Goal: Transaction & Acquisition: Purchase product/service

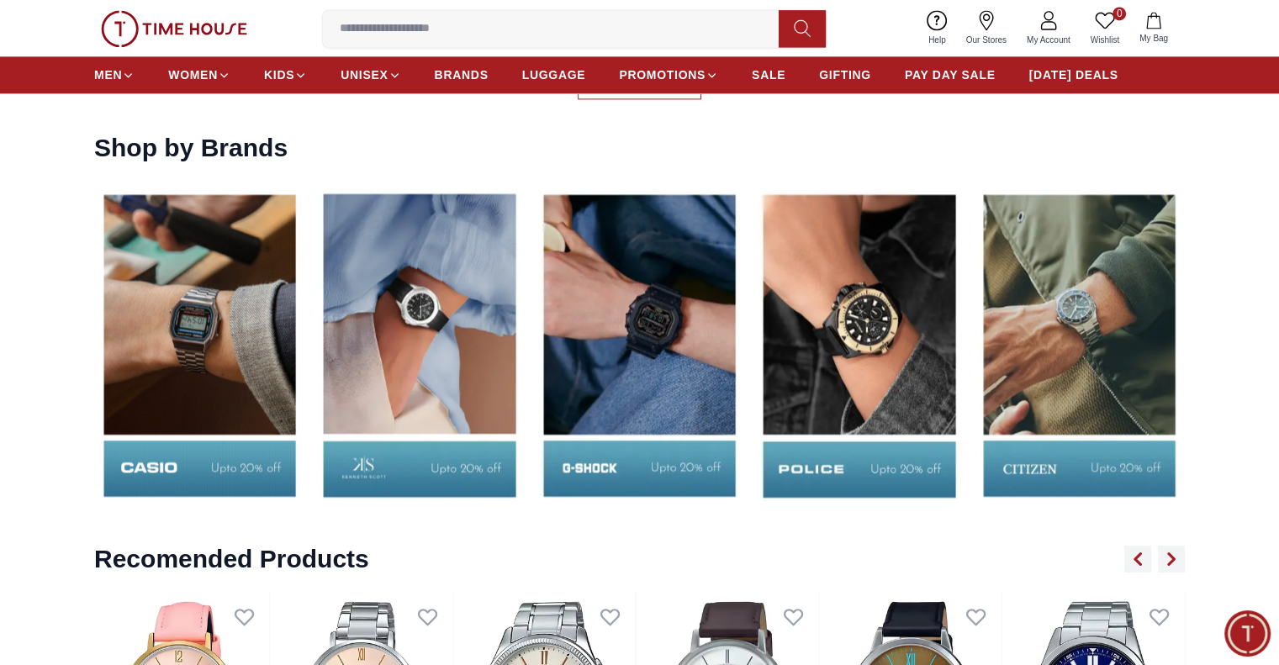
scroll to position [2479, 0]
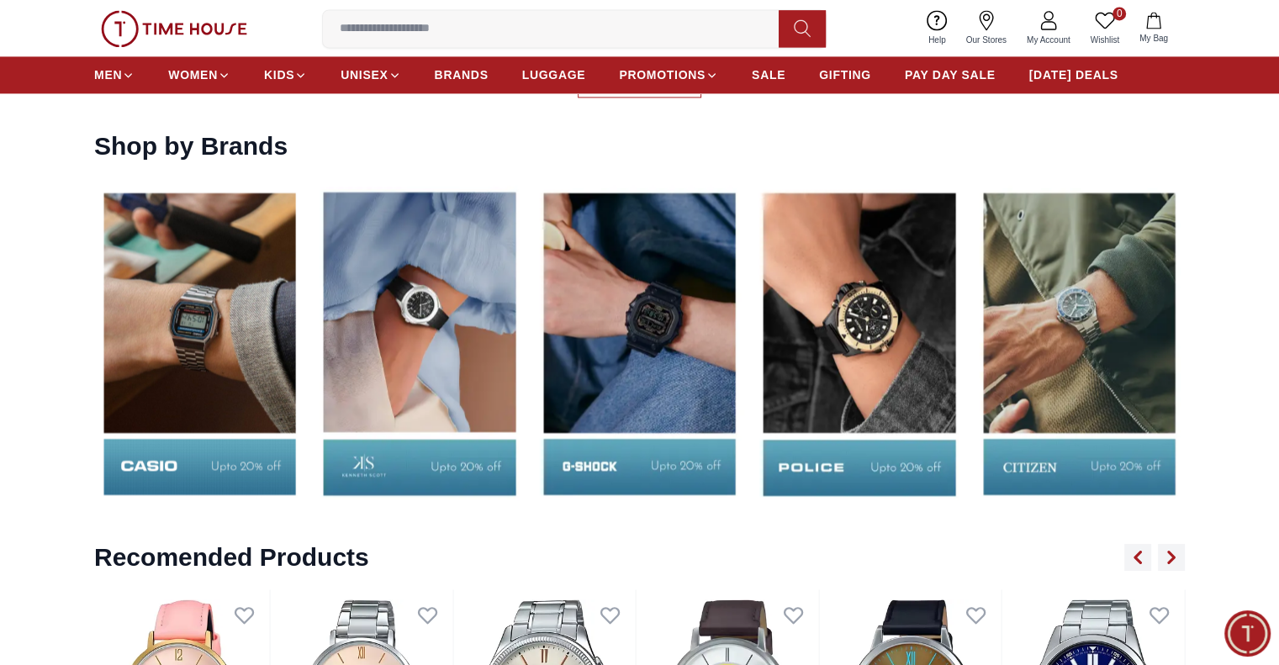
click at [1132, 302] on img at bounding box center [1079, 343] width 211 height 331
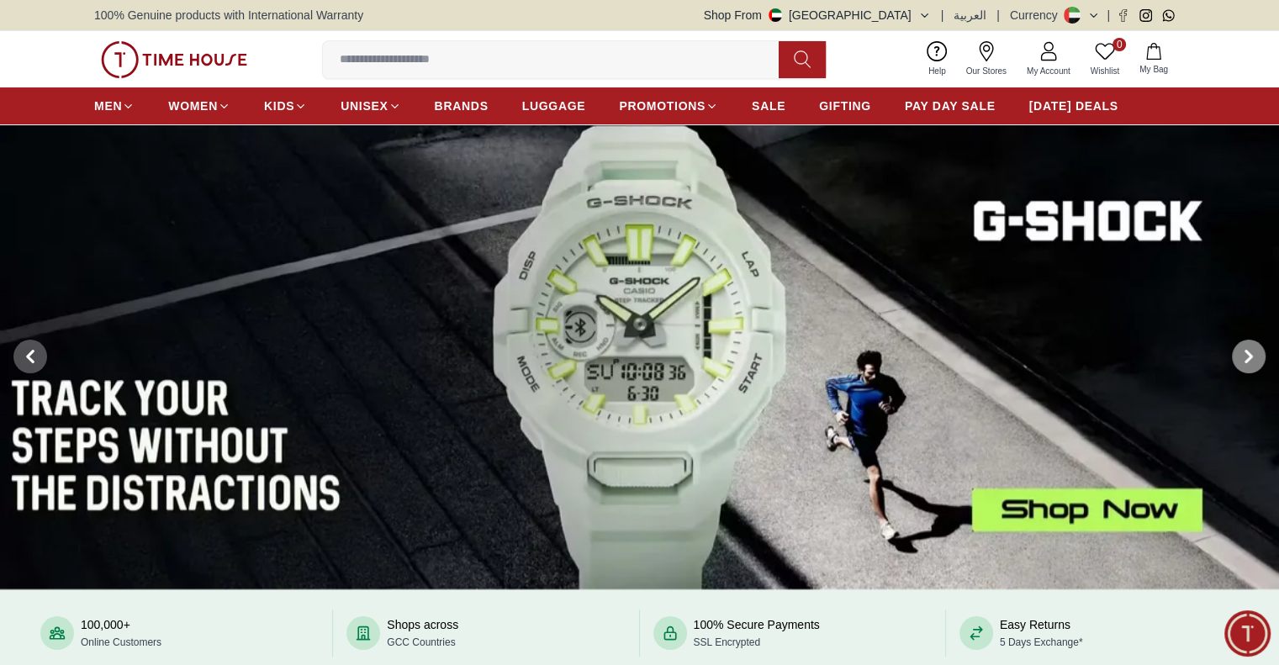
click at [1246, 355] on icon at bounding box center [1248, 356] width 13 height 13
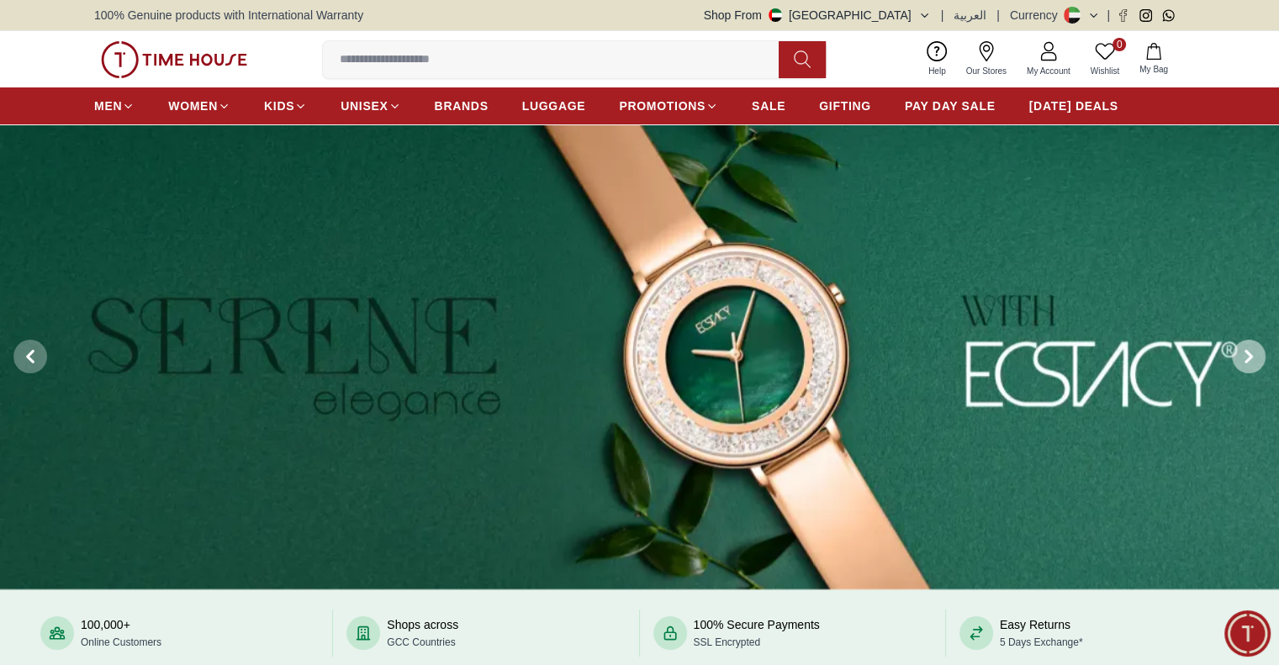
click at [1246, 355] on icon at bounding box center [1248, 356] width 13 height 13
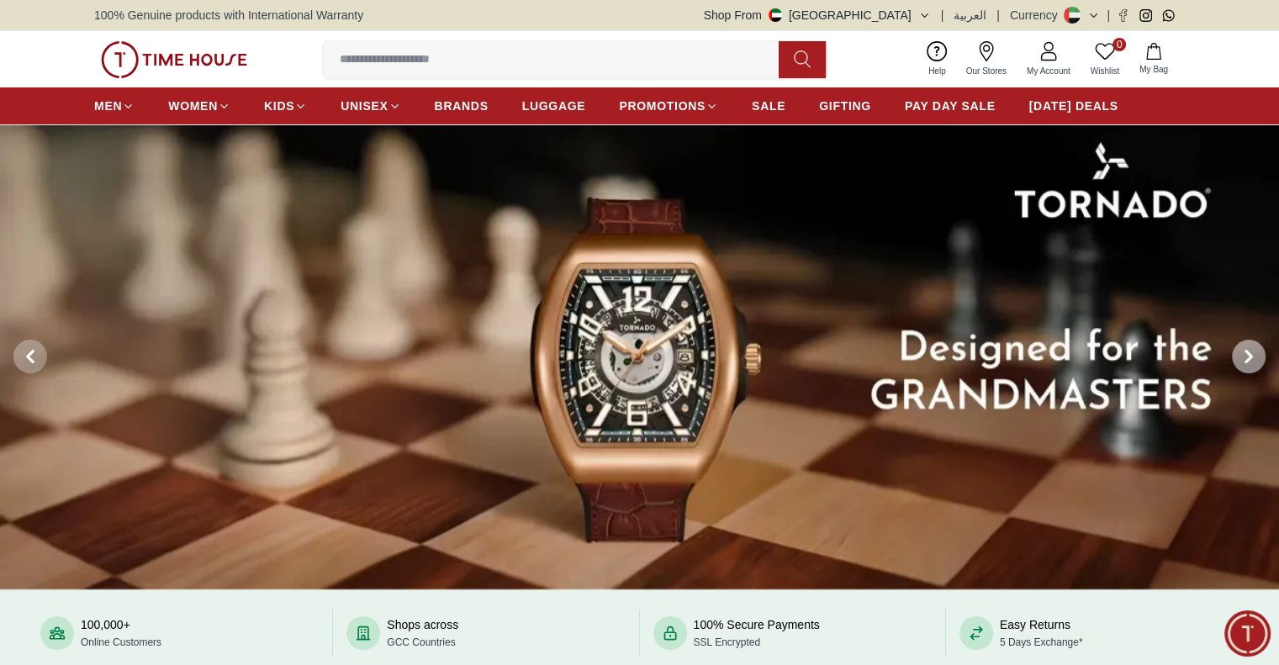
click at [1248, 352] on icon at bounding box center [1248, 357] width 5 height 11
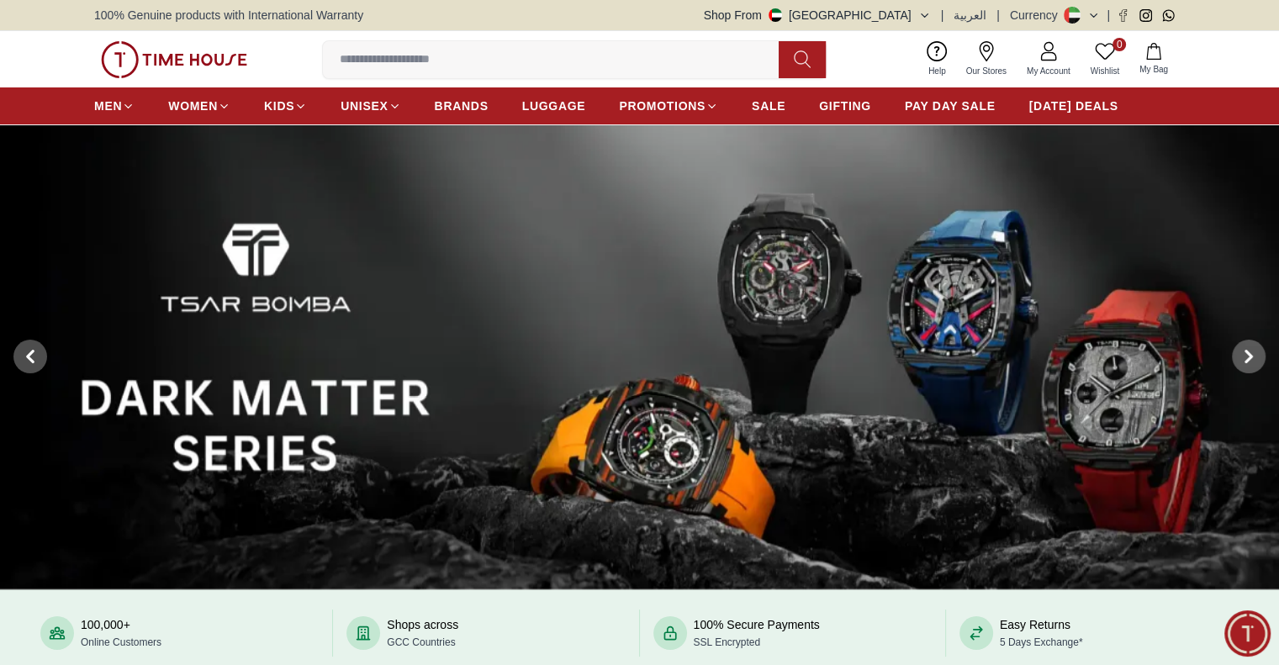
click at [678, 66] on input at bounding box center [557, 60] width 469 height 34
paste input "**********"
type input "**********"
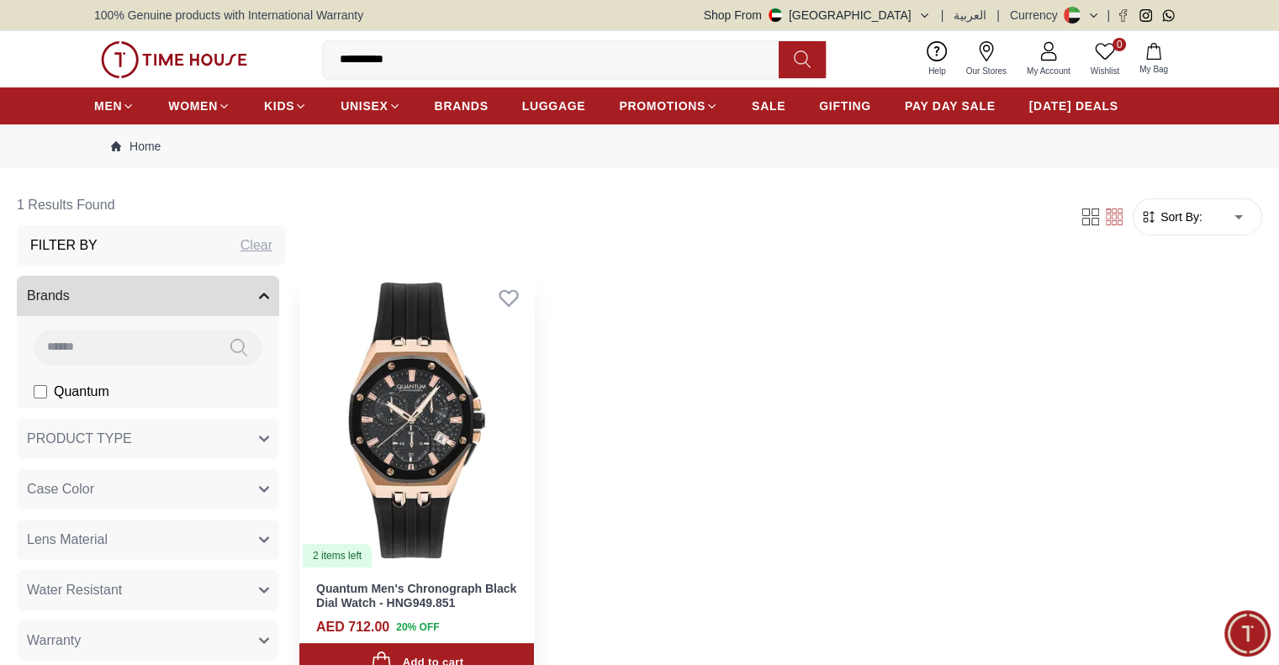
click at [458, 406] on img at bounding box center [416, 420] width 235 height 296
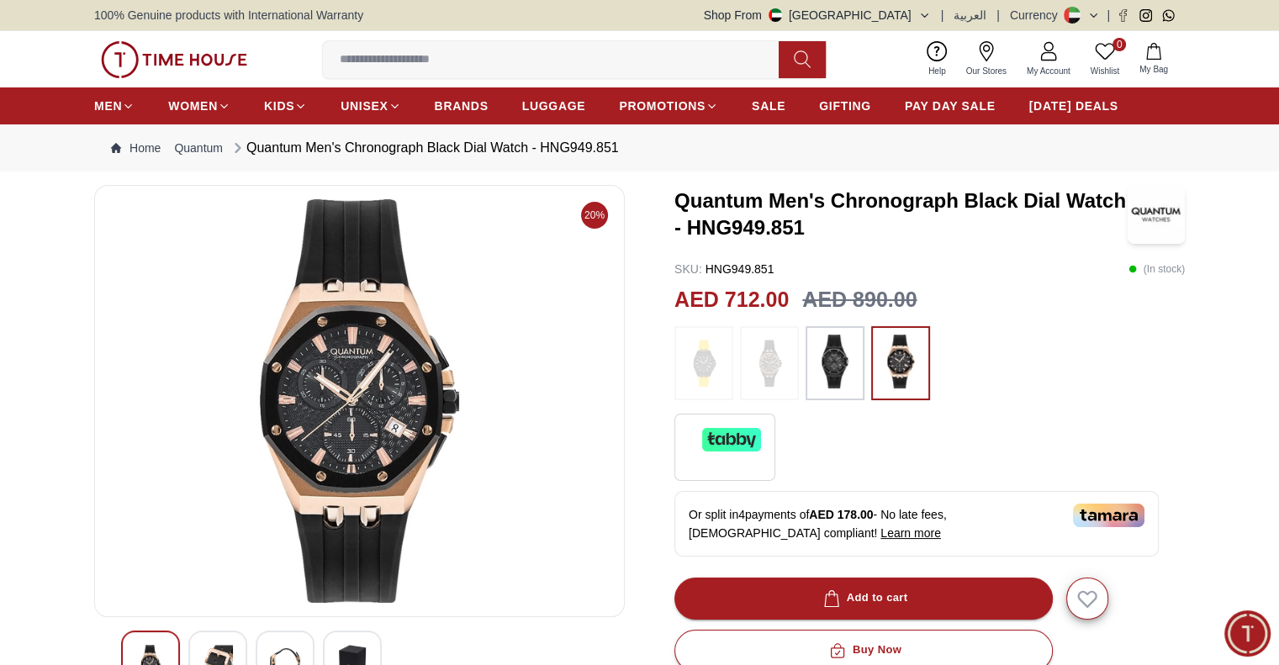
scroll to position [190, 0]
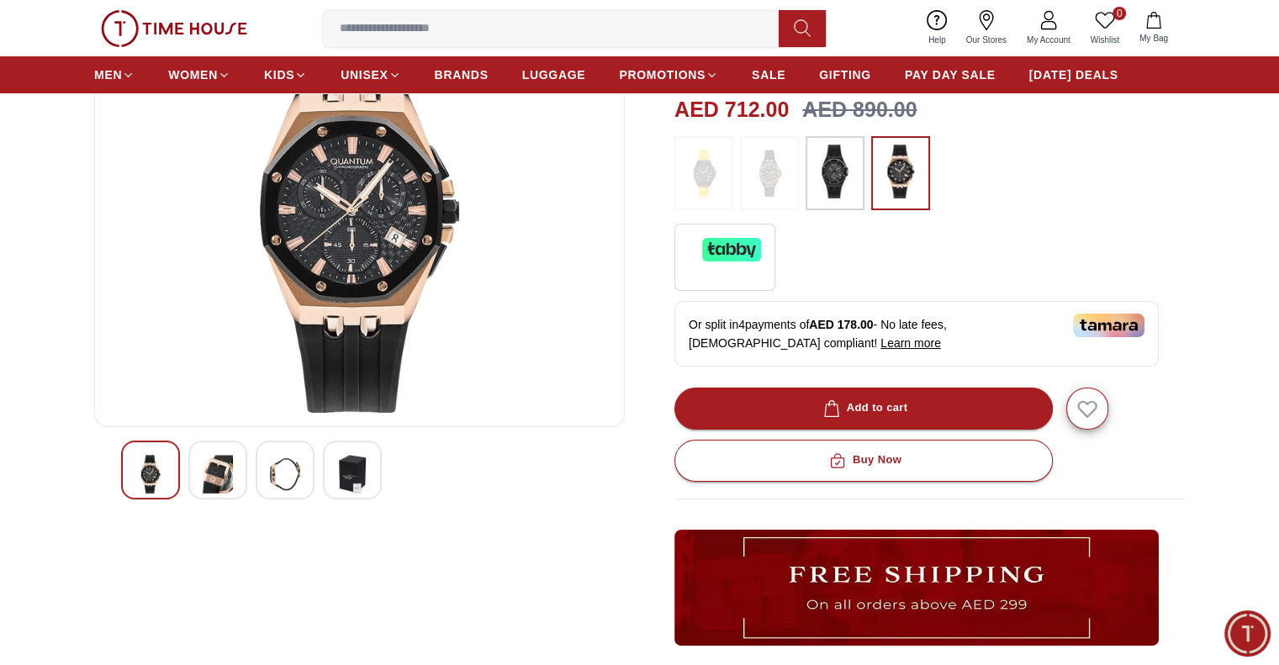
click at [344, 206] on img at bounding box center [359, 211] width 502 height 404
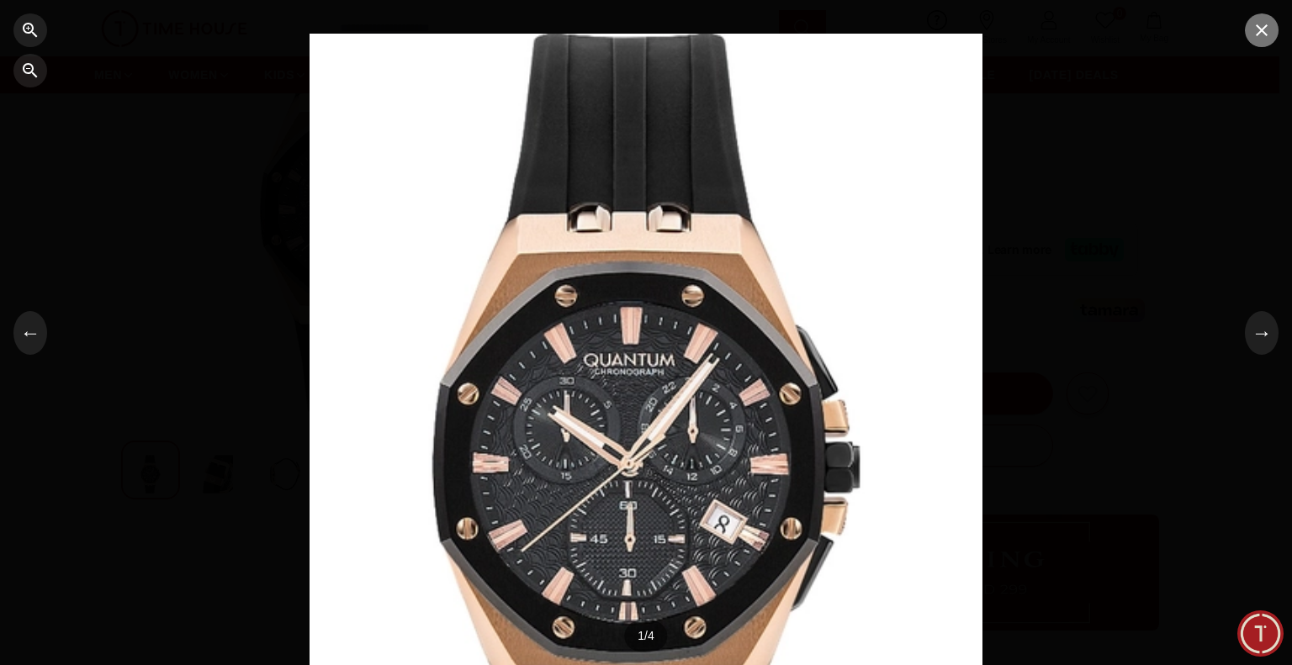
click at [1262, 37] on icon "button" at bounding box center [1261, 30] width 20 height 20
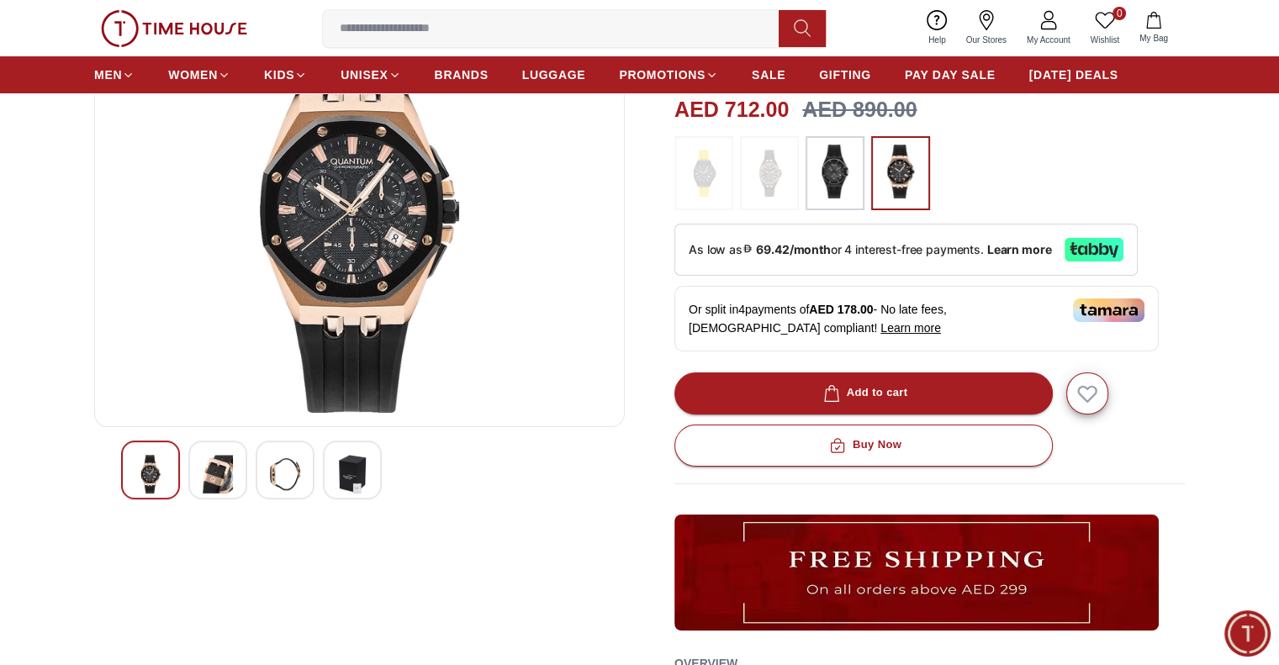
scroll to position [93, 0]
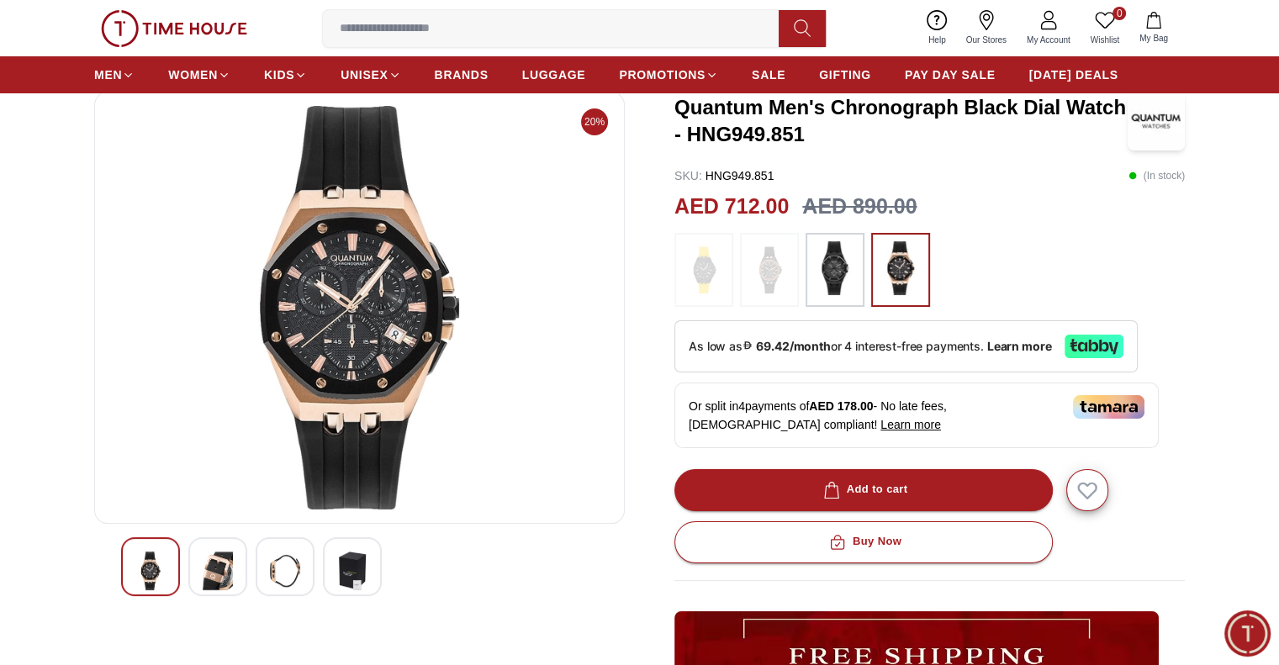
click at [331, 329] on img at bounding box center [359, 308] width 502 height 404
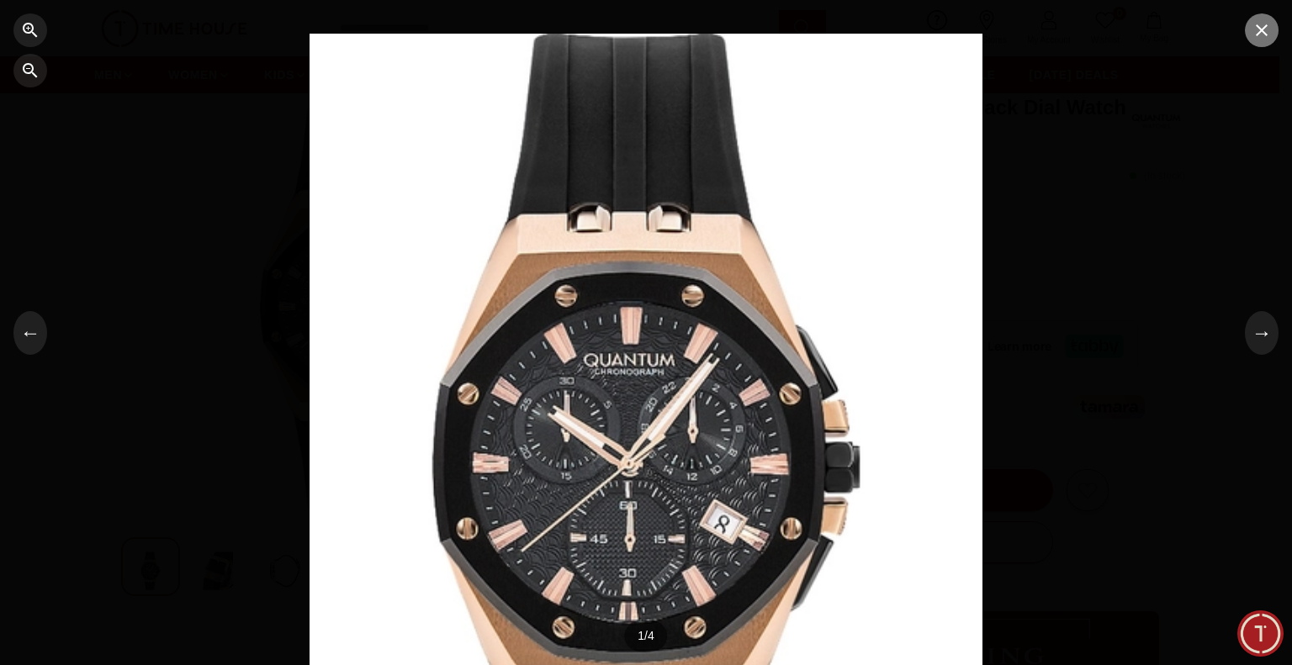
click at [1258, 42] on button "button" at bounding box center [1262, 30] width 34 height 34
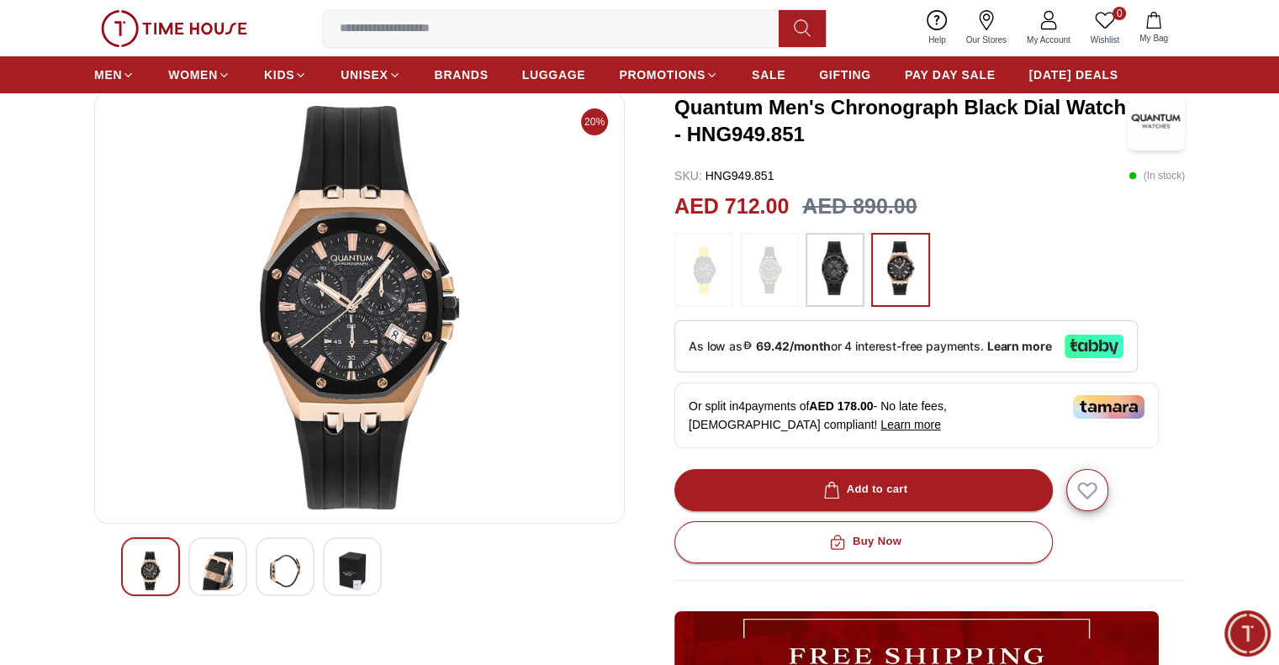
click at [353, 288] on img at bounding box center [359, 308] width 502 height 404
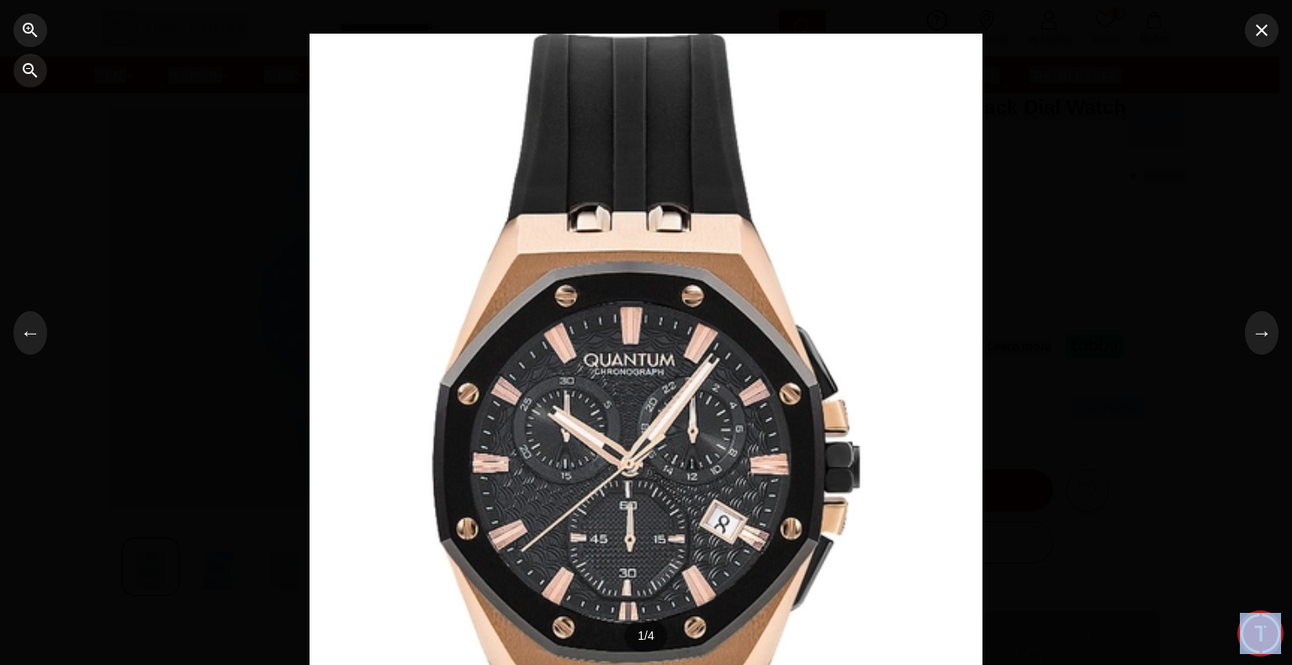
click at [353, 288] on div at bounding box center [645, 333] width 673 height 599
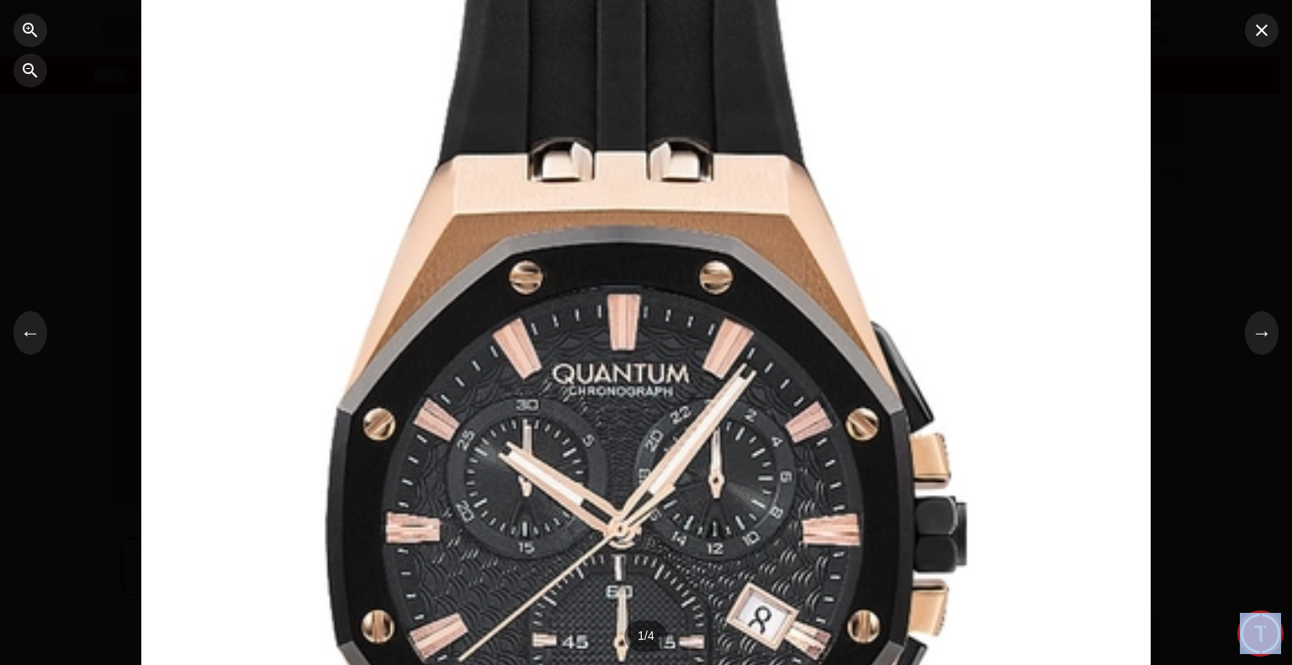
click at [1246, 43] on div at bounding box center [646, 332] width 1292 height 665
click at [1255, 34] on icon "button" at bounding box center [1261, 30] width 20 height 20
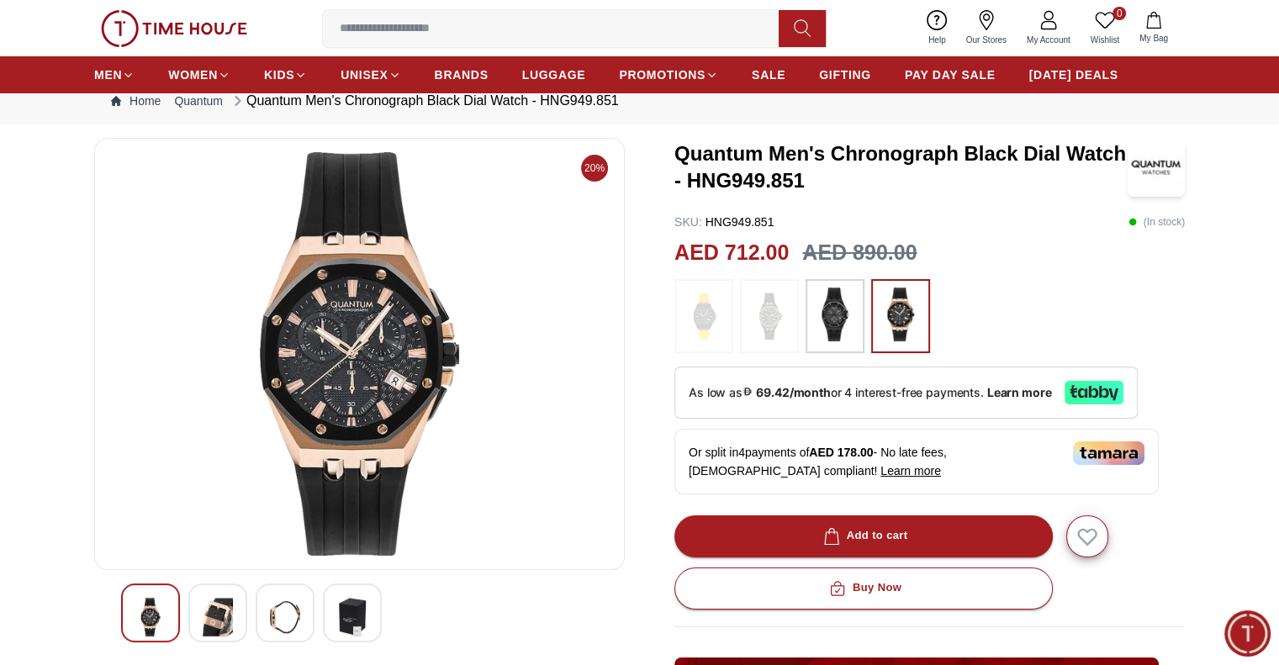
scroll to position [46, 0]
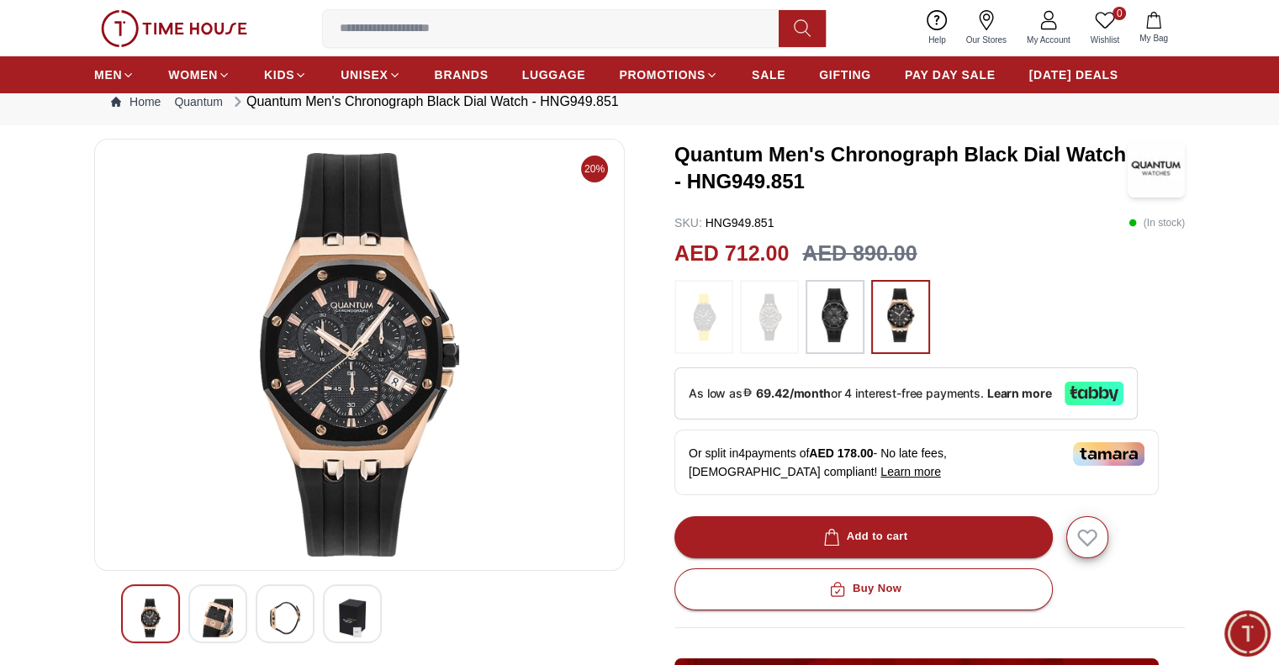
click at [204, 608] on img at bounding box center [218, 618] width 30 height 39
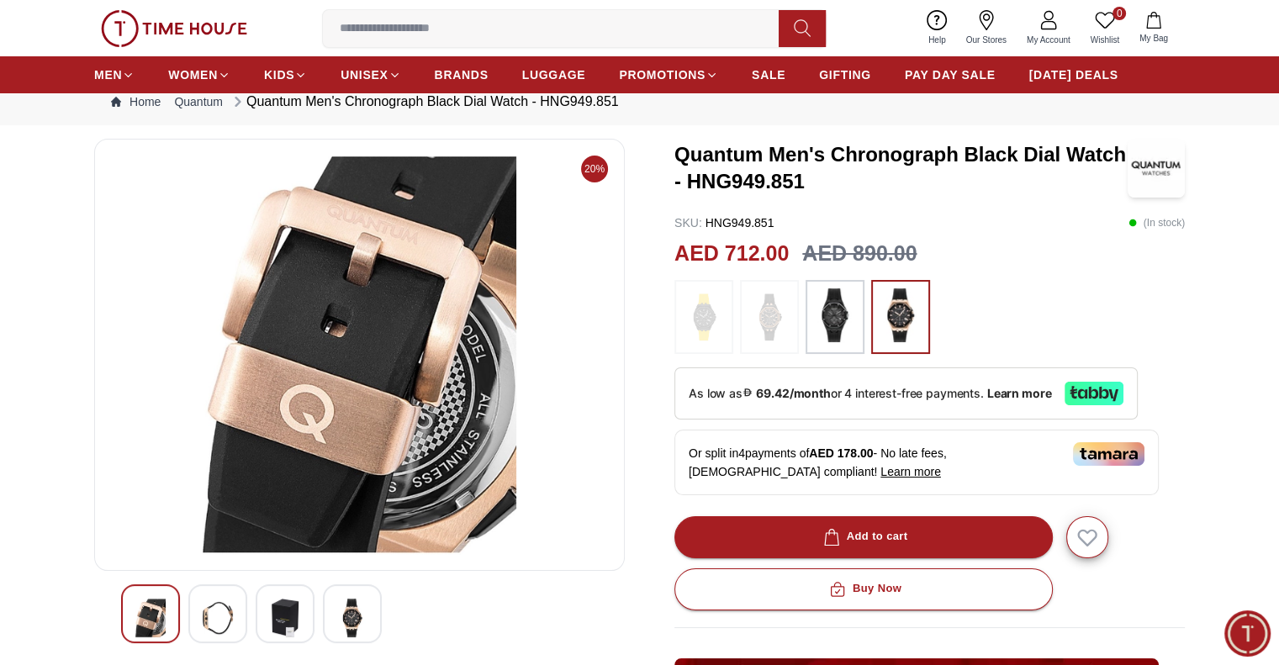
click at [209, 609] on img at bounding box center [218, 618] width 30 height 39
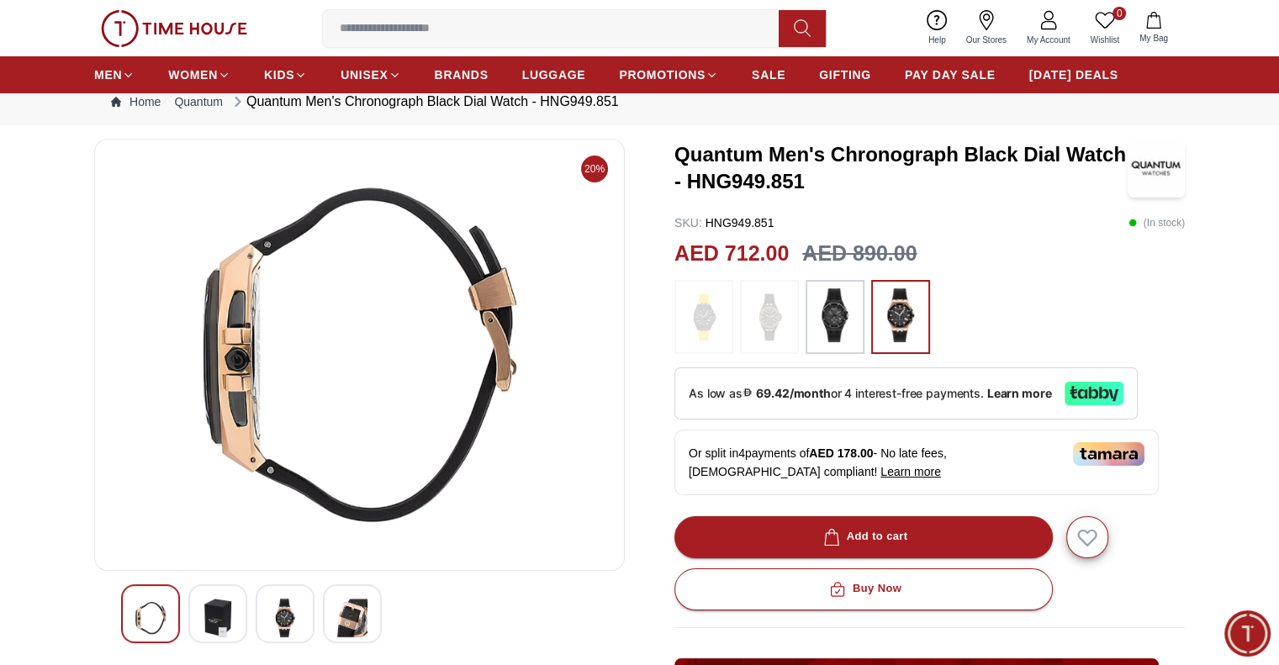
click at [210, 611] on img at bounding box center [218, 618] width 30 height 39
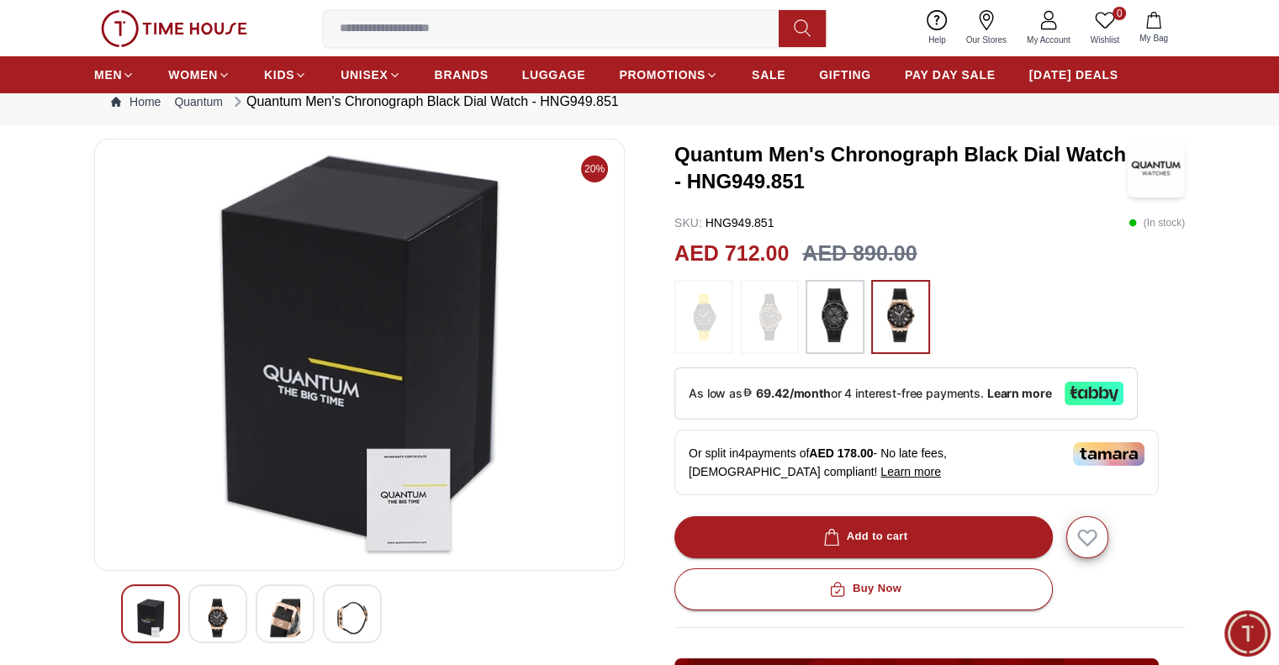
click at [212, 607] on img at bounding box center [218, 618] width 30 height 39
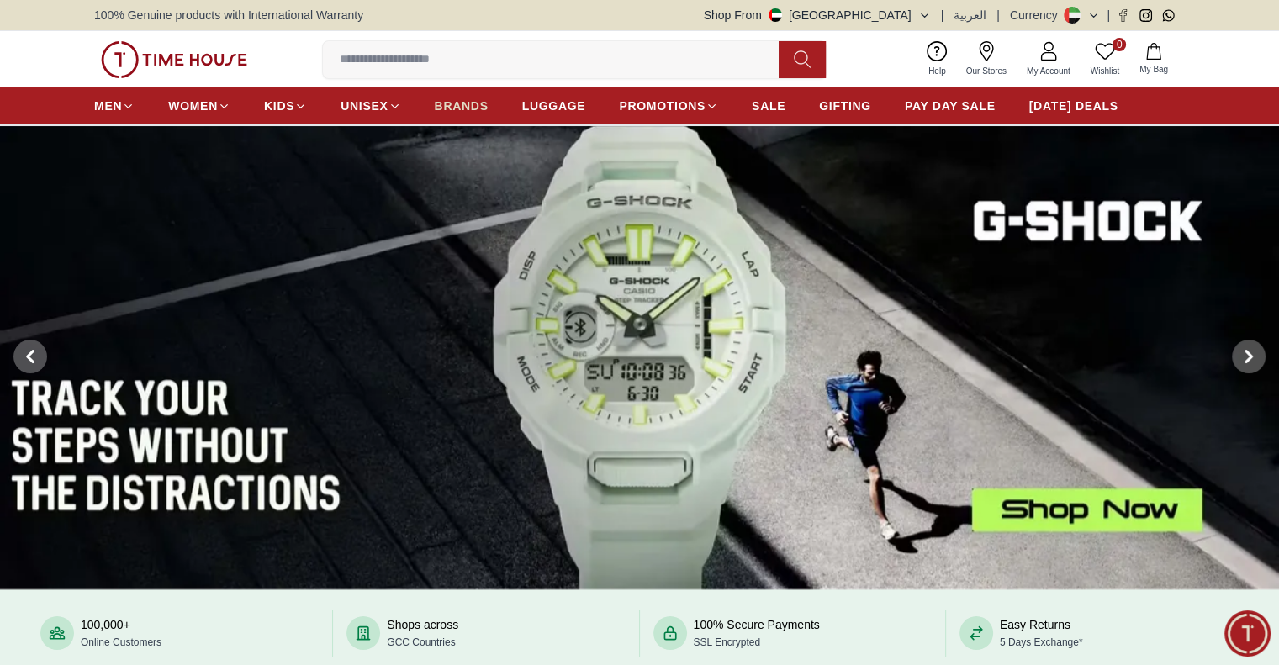
click at [472, 98] on span "BRANDS" at bounding box center [462, 106] width 54 height 17
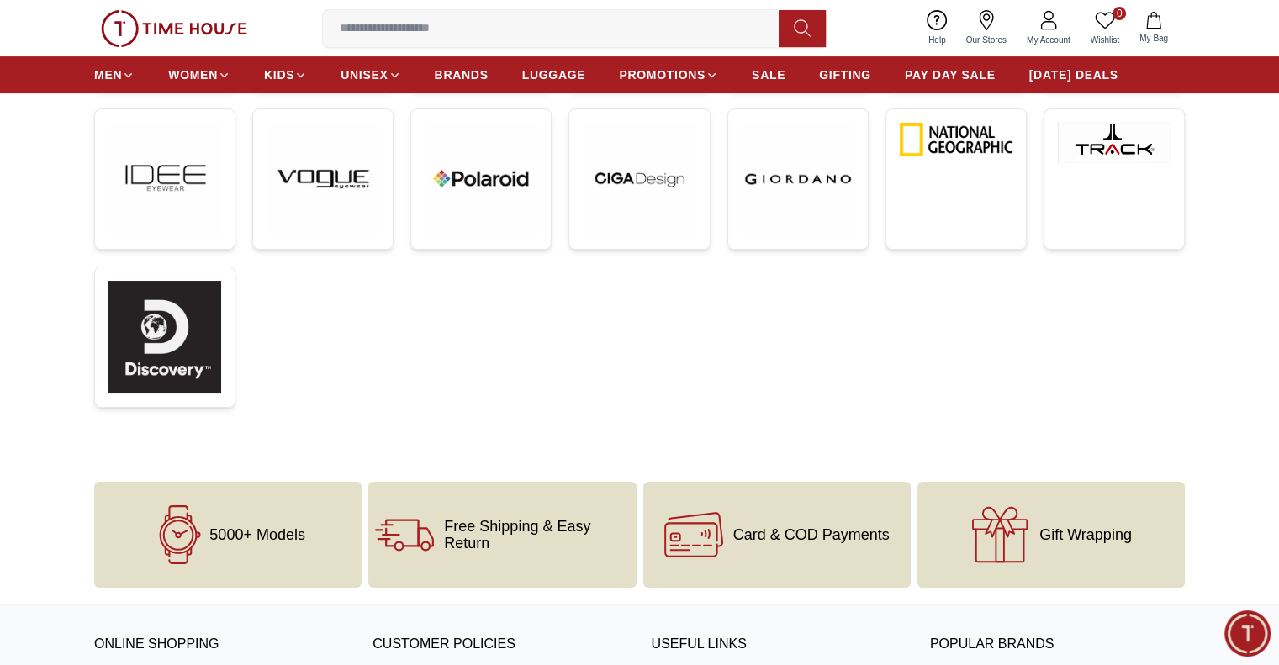
scroll to position [571, 0]
click at [1117, 178] on link at bounding box center [1114, 179] width 141 height 141
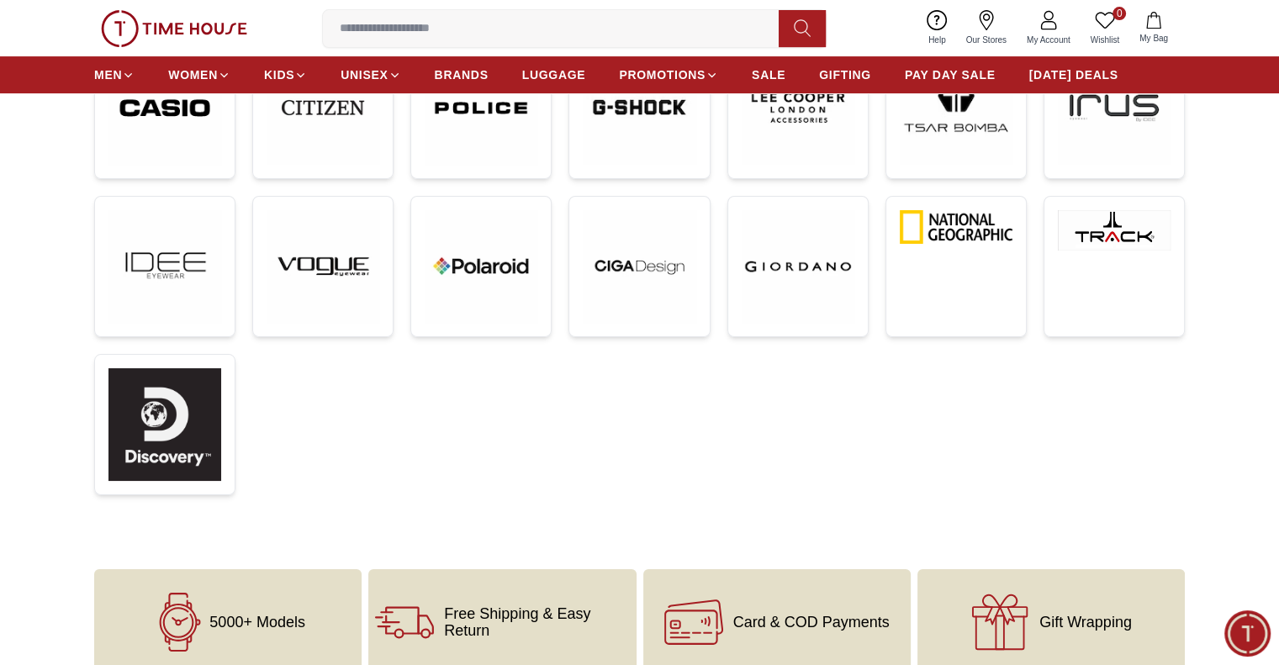
scroll to position [319, 0]
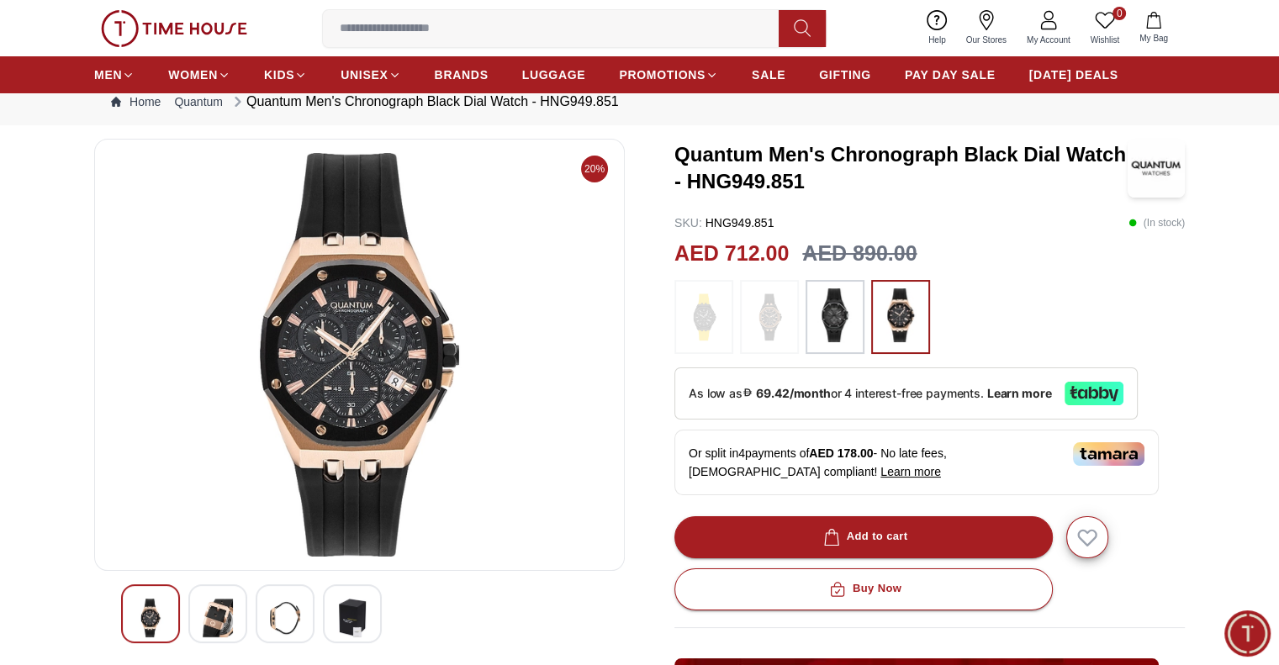
scroll to position [46, 0]
